Goal: Information Seeking & Learning: Learn about a topic

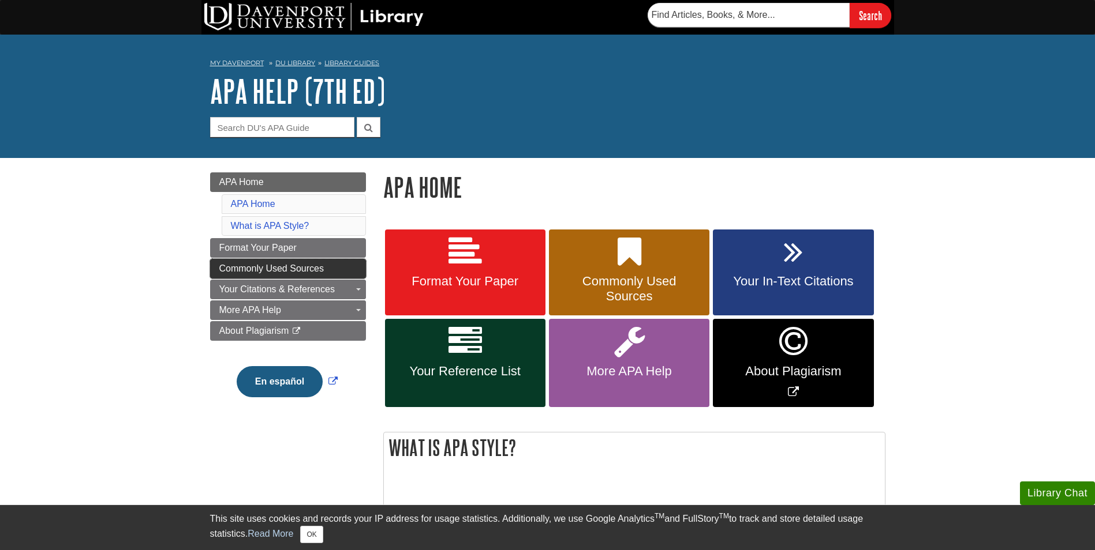
click at [287, 272] on span "Commonly Used Sources" at bounding box center [271, 269] width 104 height 10
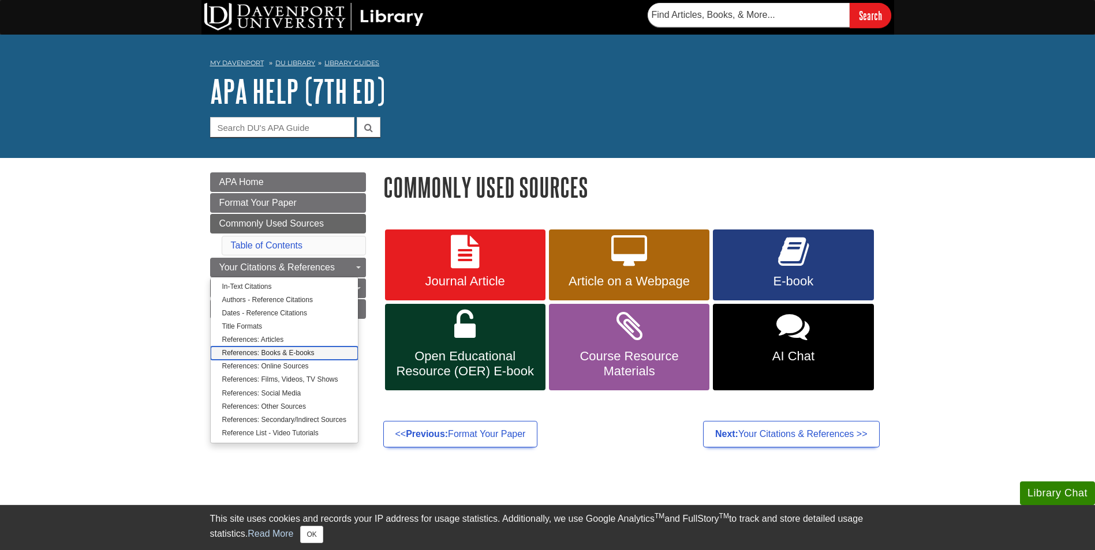
click at [242, 354] on link "References: Books & E-books" at bounding box center [284, 353] width 147 height 13
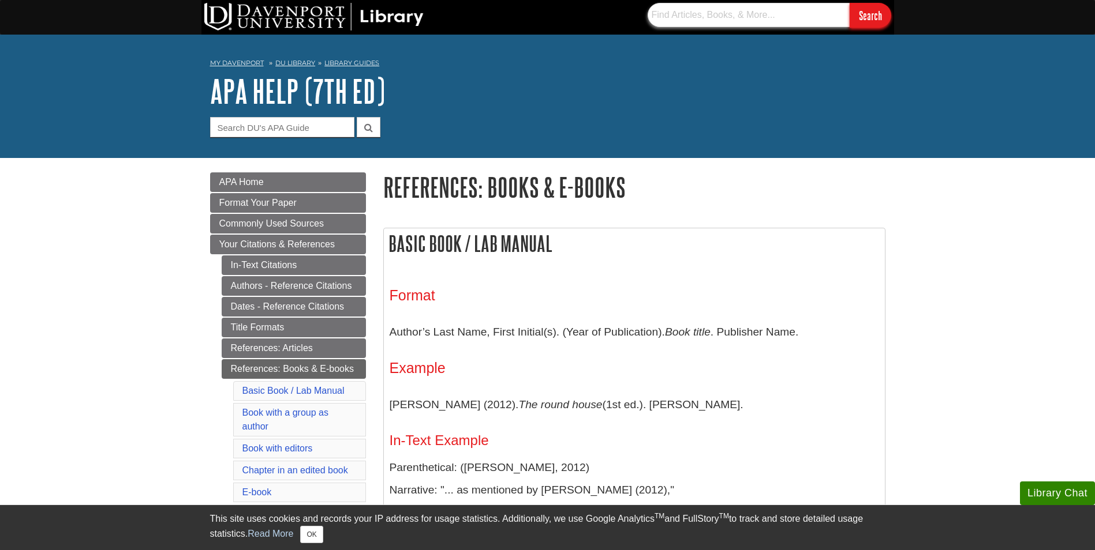
click at [708, 15] on input "text" at bounding box center [748, 15] width 202 height 24
type input "Smartphones"
click at [863, 9] on input "Search" at bounding box center [870, 15] width 42 height 25
